Goal: Task Accomplishment & Management: Manage account settings

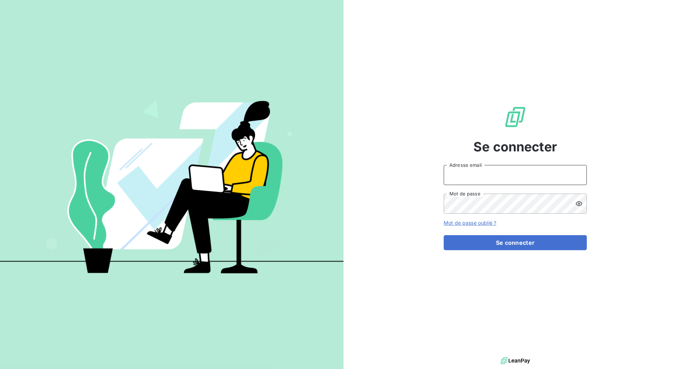
click at [497, 175] on input "Adresse email" at bounding box center [515, 175] width 143 height 20
type input "[EMAIL_ADDRESS][DOMAIN_NAME]"
click at [444, 235] on button "Se connecter" at bounding box center [515, 242] width 143 height 15
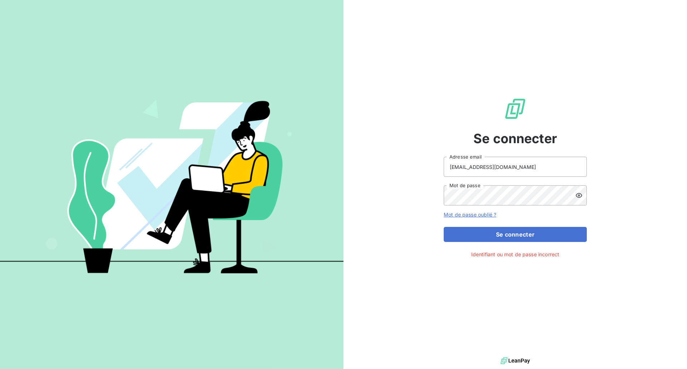
click at [580, 196] on icon at bounding box center [578, 195] width 7 height 7
click at [347, 194] on div "Se connecter [EMAIL_ADDRESS][DOMAIN_NAME] Adresse email Mot de passe Mot de pas…" at bounding box center [514, 177] width 343 height 355
click at [444, 227] on button "Se connecter" at bounding box center [515, 234] width 143 height 15
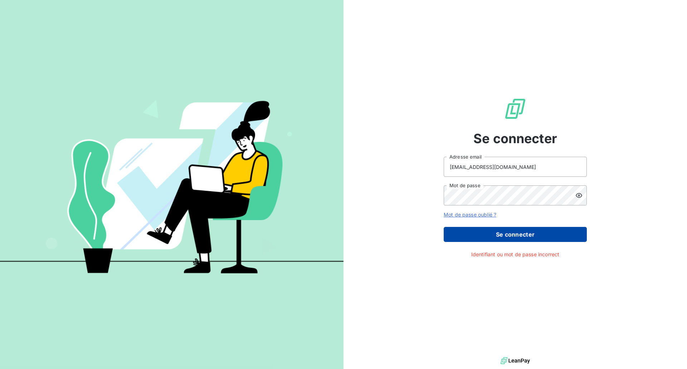
click at [506, 231] on button "Se connecter" at bounding box center [515, 234] width 143 height 15
click at [513, 232] on button "Se connecter" at bounding box center [515, 234] width 143 height 15
click at [518, 234] on button "Se connecter" at bounding box center [515, 234] width 143 height 15
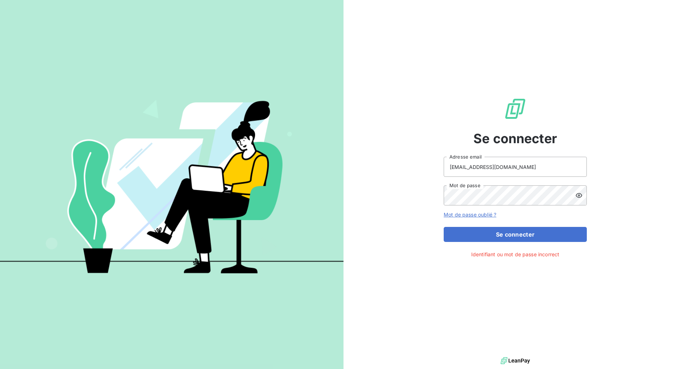
click at [579, 193] on icon at bounding box center [578, 195] width 7 height 7
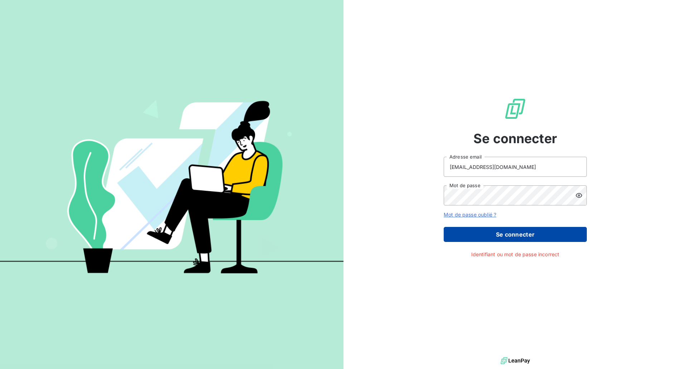
click at [521, 232] on button "Se connecter" at bounding box center [515, 234] width 143 height 15
click at [520, 232] on button "Se connecter" at bounding box center [515, 234] width 143 height 15
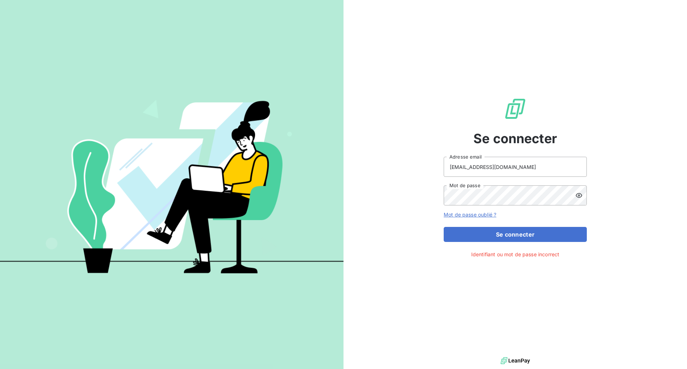
click at [444, 227] on button "Se connecter" at bounding box center [515, 234] width 143 height 15
click at [531, 168] on input "[EMAIL_ADDRESS][DOMAIN_NAME]" at bounding box center [515, 167] width 143 height 20
click at [341, 190] on div "Se connecter [EMAIL_ADDRESS][DOMAIN_NAME] Adresse email Mot de passe Mot de pas…" at bounding box center [343, 184] width 687 height 369
